Goal: Task Accomplishment & Management: Manage account settings

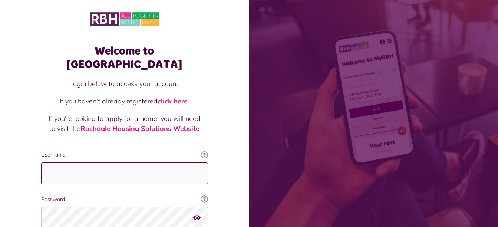
click at [65, 162] on input "Username" at bounding box center [124, 173] width 167 height 22
type input "**********"
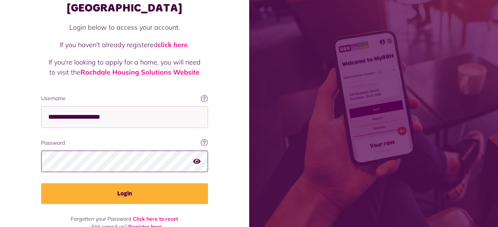
scroll to position [58, 0]
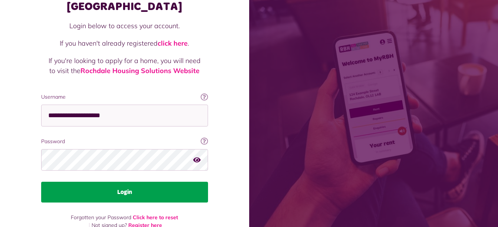
click at [133, 182] on button "Login" at bounding box center [124, 192] width 167 height 21
